Goal: Check status: Check status

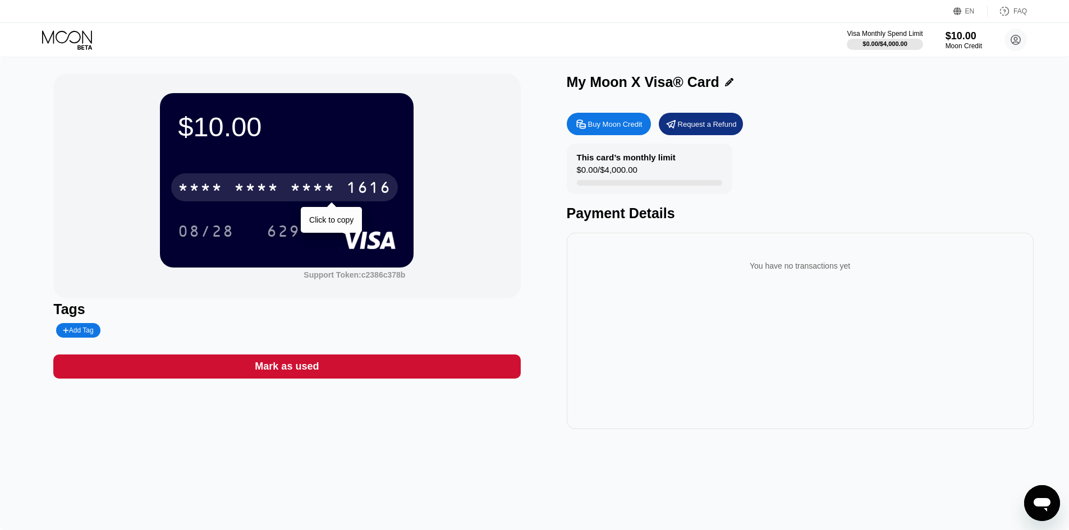
click at [258, 194] on div "* * * *" at bounding box center [256, 189] width 45 height 18
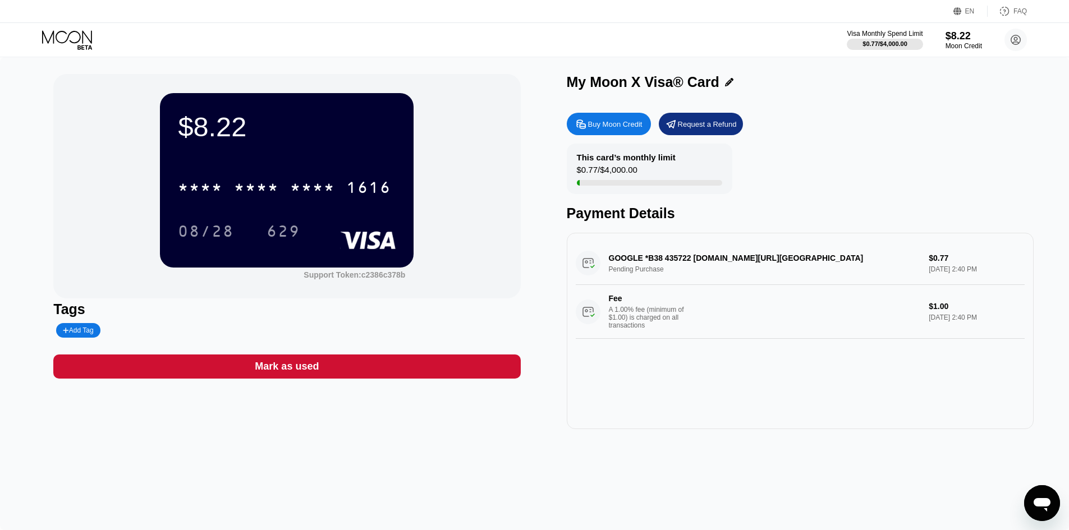
drag, startPoint x: 665, startPoint y: 262, endPoint x: 679, endPoint y: 261, distance: 14.6
click at [679, 261] on div "GOOGLE *B38 435722 g.co/helppay#US Pending Purchase $0.77 Sep 19, 2025 2:40 PM …" at bounding box center [800, 290] width 449 height 97
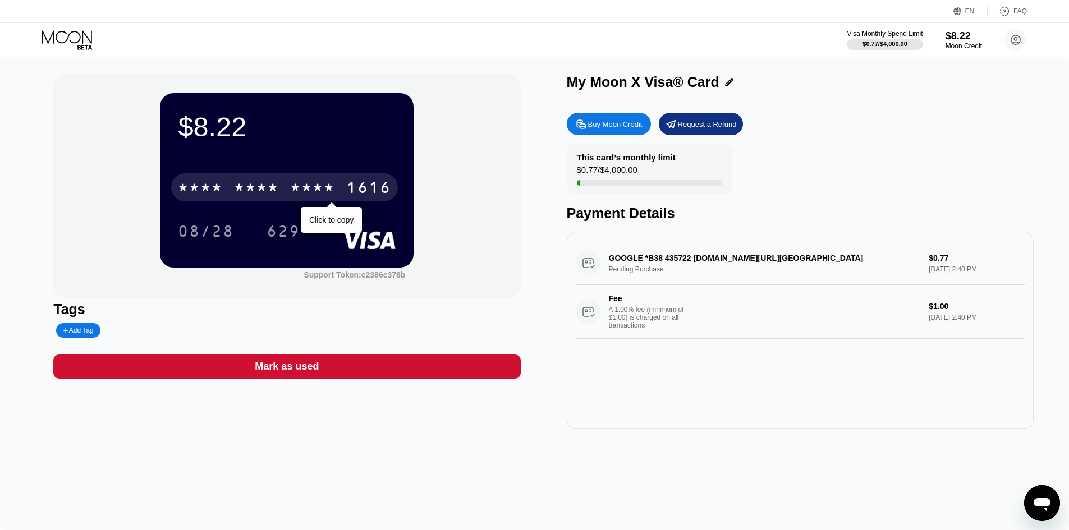
click at [273, 201] on div "* * * * * * * * * * * * 1616" at bounding box center [284, 187] width 227 height 28
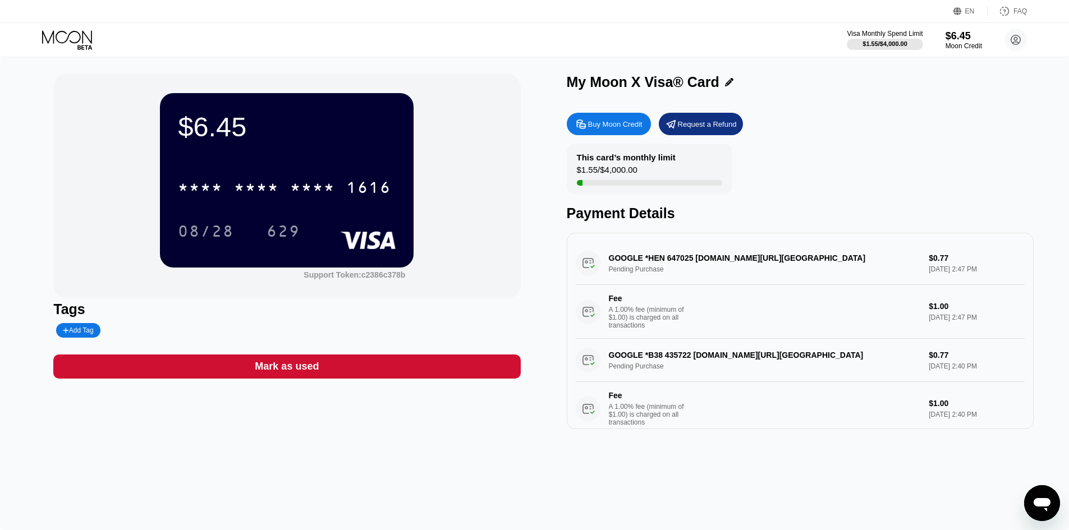
click at [662, 263] on div "GOOGLE *HEN 647025 [DOMAIN_NAME][URL] Pending Purchase $0.77 [DATE] 2:47 PM Fee…" at bounding box center [800, 290] width 449 height 97
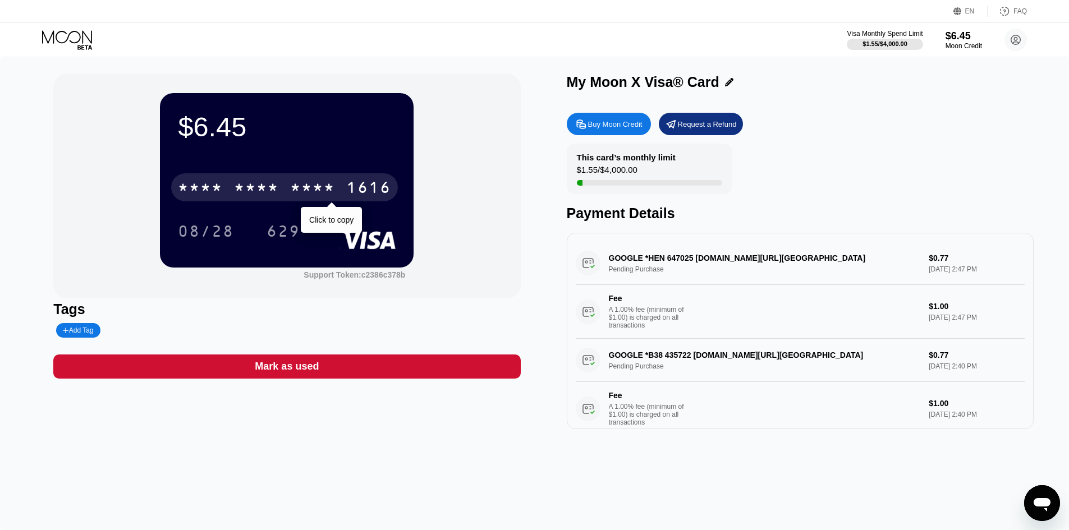
click at [235, 198] on div "* * * *" at bounding box center [256, 189] width 45 height 18
click at [239, 194] on div "6500" at bounding box center [256, 189] width 45 height 18
click at [246, 198] on div "* * * *" at bounding box center [256, 189] width 45 height 18
click at [366, 197] on div "1616" at bounding box center [368, 189] width 45 height 18
